Goal: Task Accomplishment & Management: Manage account settings

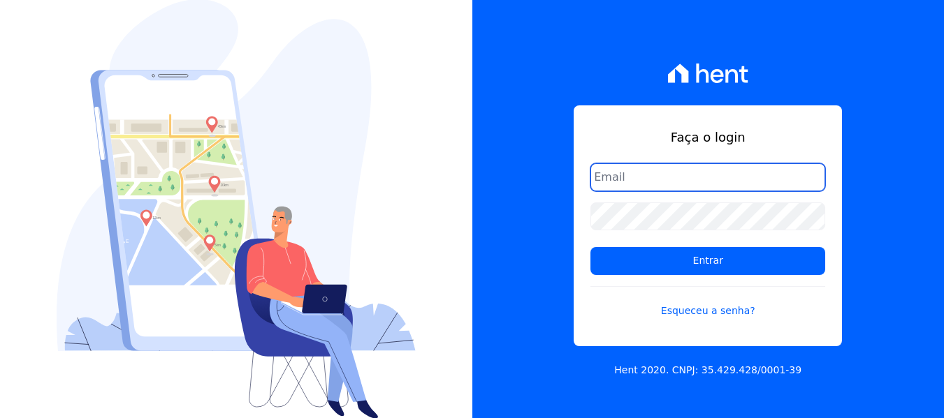
click at [730, 181] on input "email" at bounding box center [707, 177] width 235 height 28
type input "[EMAIL_ADDRESS][DOMAIN_NAME]"
click at [590, 247] on input "Entrar" at bounding box center [707, 261] width 235 height 28
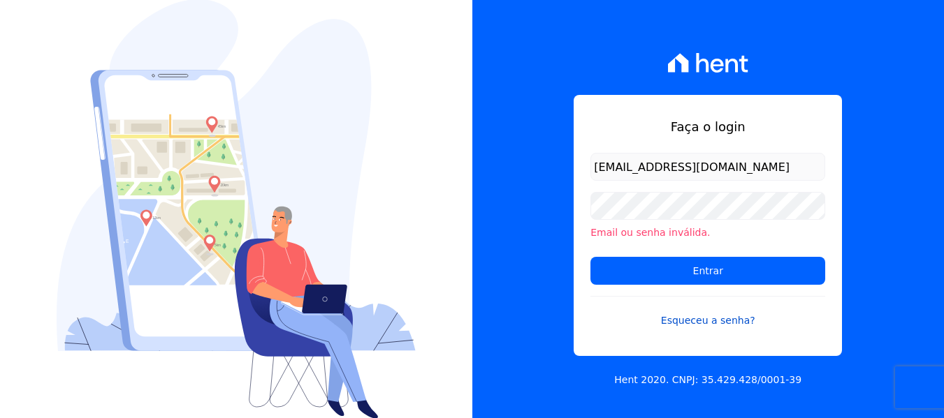
click at [722, 318] on link "Esqueceu a senha?" at bounding box center [707, 312] width 235 height 32
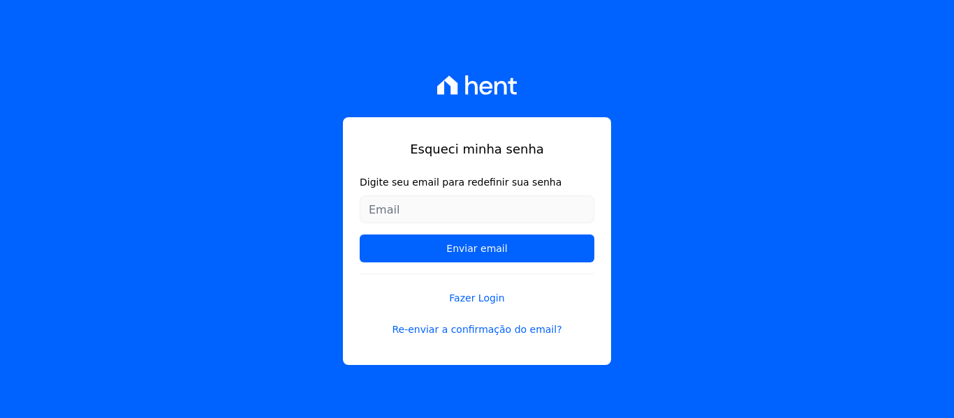
click at [539, 214] on input "Digite seu email para redefinir sua senha" at bounding box center [477, 210] width 235 height 28
type input "yohanafiorine@hotmail.com"
click at [360, 235] on input "Enviar email" at bounding box center [477, 249] width 235 height 28
click at [507, 263] on form "Digite seu email para redefinir sua senha yohanafiorine@hotmail.com Enviar email" at bounding box center [477, 224] width 235 height 98
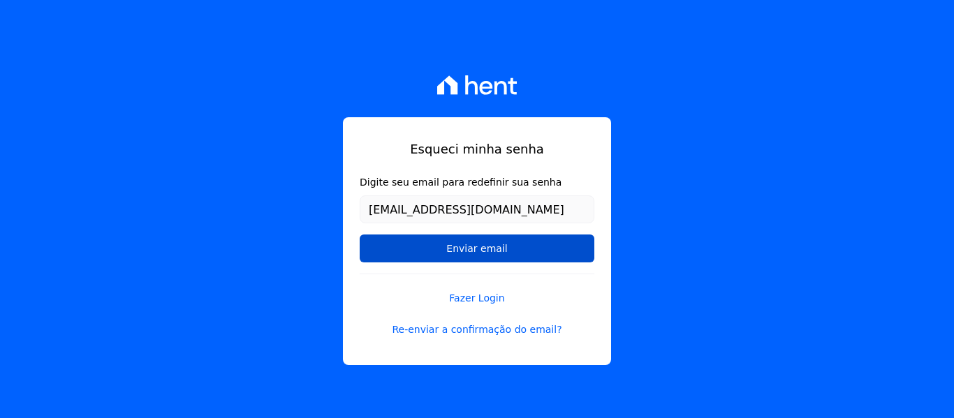
click at [520, 240] on input "Enviar email" at bounding box center [477, 249] width 235 height 28
click at [517, 251] on input "Enviar email" at bounding box center [477, 249] width 235 height 28
click at [483, 251] on input "Enviar email" at bounding box center [477, 249] width 235 height 28
click at [455, 244] on input "Enviar email" at bounding box center [477, 249] width 235 height 28
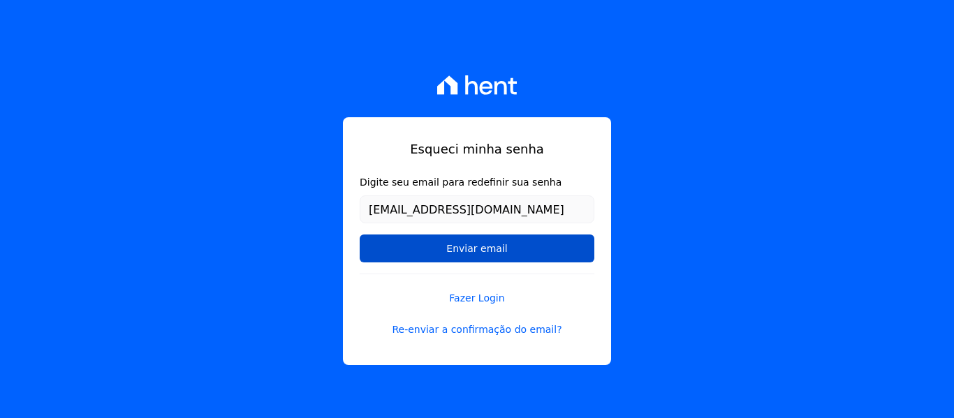
click at [455, 244] on input "Enviar email" at bounding box center [477, 249] width 235 height 28
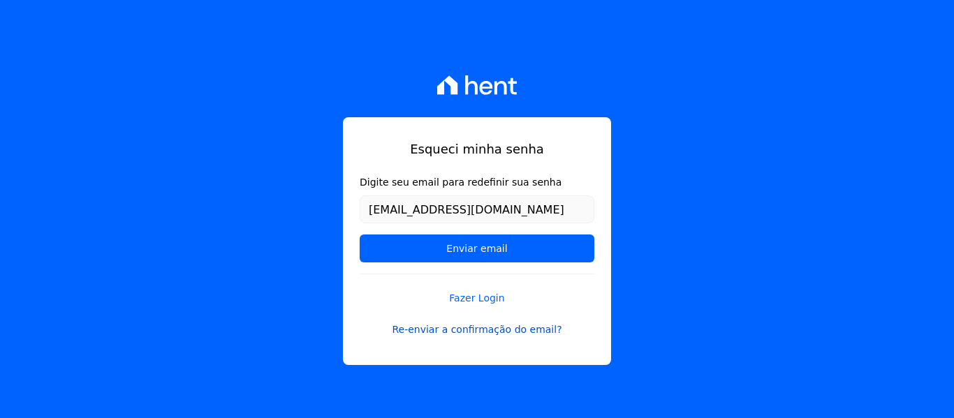
click at [463, 330] on link "Re-enviar a confirmação do email?" at bounding box center [477, 330] width 235 height 15
